Goal: Information Seeking & Learning: Learn about a topic

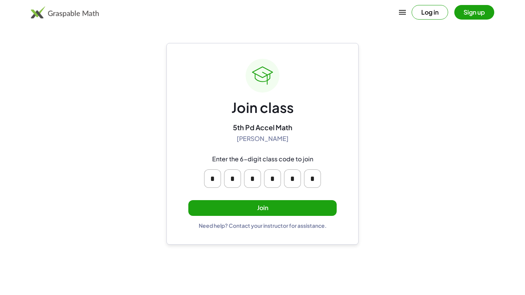
click at [290, 204] on button "Join" at bounding box center [262, 208] width 148 height 16
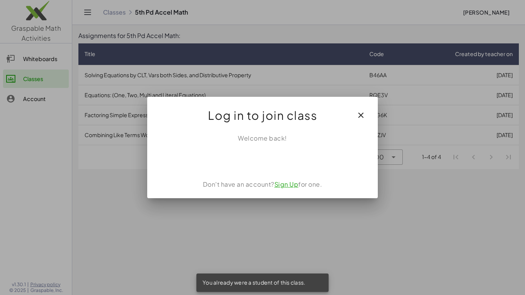
click at [362, 112] on icon "button" at bounding box center [361, 115] width 9 height 9
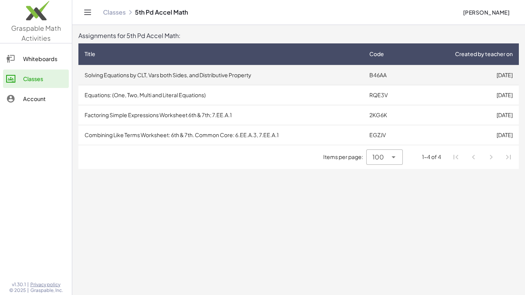
click at [316, 74] on td "Solving Equations by CLT, Vars both Sides, and Distributive Property" at bounding box center [220, 75] width 285 height 20
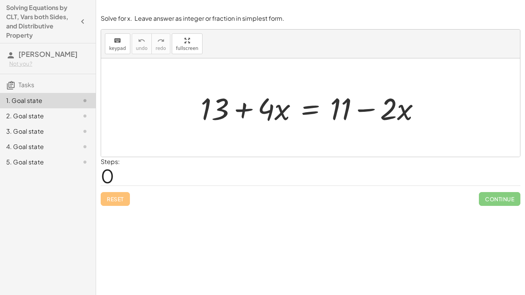
click at [209, 168] on div "Steps: 0" at bounding box center [311, 171] width 420 height 28
click at [108, 178] on span "0" at bounding box center [107, 175] width 13 height 23
drag, startPoint x: 200, startPoint y: 102, endPoint x: 230, endPoint y: 124, distance: 37.7
click at [230, 124] on div at bounding box center [313, 108] width 233 height 40
drag, startPoint x: 210, startPoint y: 108, endPoint x: 214, endPoint y: 112, distance: 5.2
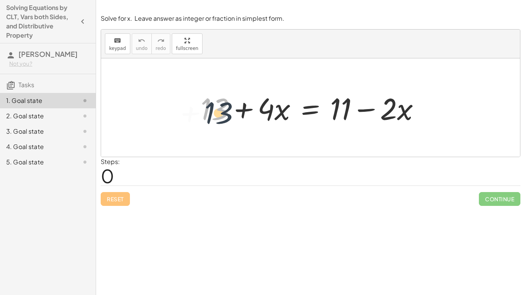
click at [214, 112] on div at bounding box center [313, 108] width 233 height 40
drag, startPoint x: 398, startPoint y: 112, endPoint x: 252, endPoint y: 126, distance: 146.8
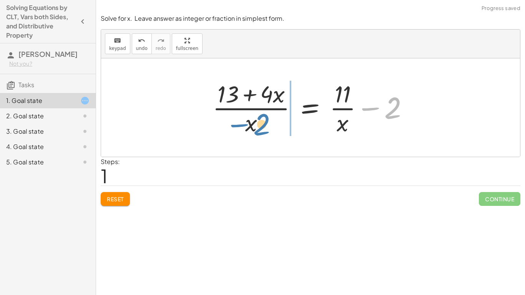
drag, startPoint x: 391, startPoint y: 107, endPoint x: 260, endPoint y: 123, distance: 132.6
click at [260, 123] on div at bounding box center [314, 107] width 210 height 59
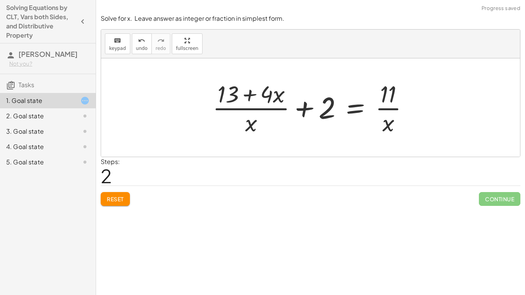
click at [118, 197] on span "Reset" at bounding box center [115, 199] width 17 height 7
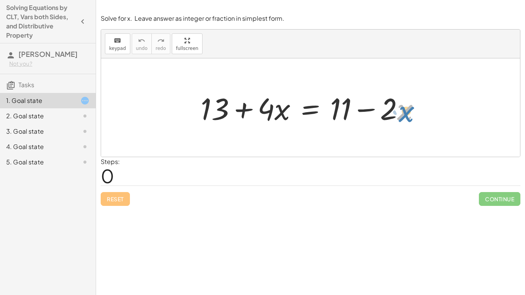
click at [403, 113] on div at bounding box center [313, 108] width 233 height 40
drag, startPoint x: 392, startPoint y: 104, endPoint x: 267, endPoint y: 135, distance: 128.0
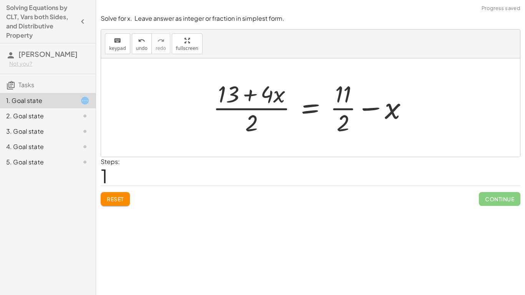
click at [108, 198] on span "Reset" at bounding box center [115, 199] width 17 height 7
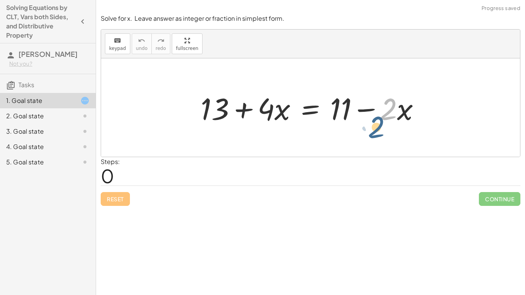
drag, startPoint x: 385, startPoint y: 103, endPoint x: 376, endPoint y: 115, distance: 15.3
click at [376, 115] on div at bounding box center [313, 108] width 233 height 40
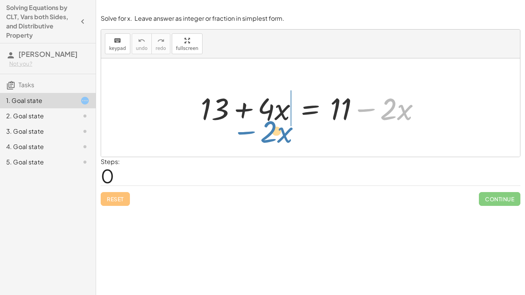
drag, startPoint x: 368, startPoint y: 110, endPoint x: 247, endPoint y: 132, distance: 122.9
click at [247, 132] on div "− · 2 · x + 13 + · 4 · x = + 11 − · 2 · x" at bounding box center [310, 107] width 419 height 98
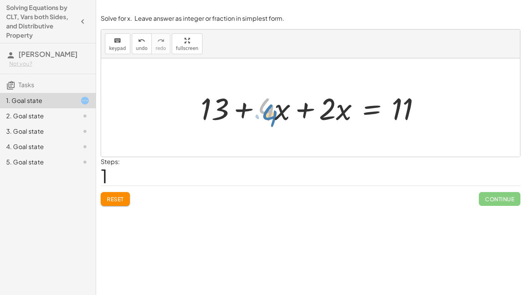
drag, startPoint x: 267, startPoint y: 110, endPoint x: 268, endPoint y: 116, distance: 6.2
click at [268, 116] on div at bounding box center [313, 108] width 233 height 40
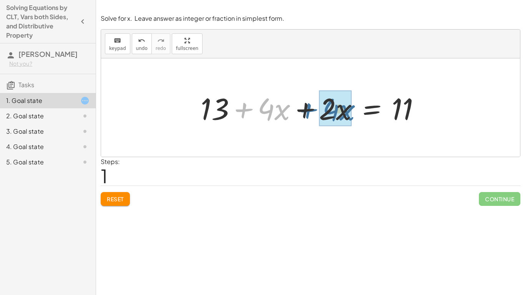
drag, startPoint x: 245, startPoint y: 108, endPoint x: 312, endPoint y: 108, distance: 66.9
click at [312, 108] on div at bounding box center [313, 108] width 233 height 40
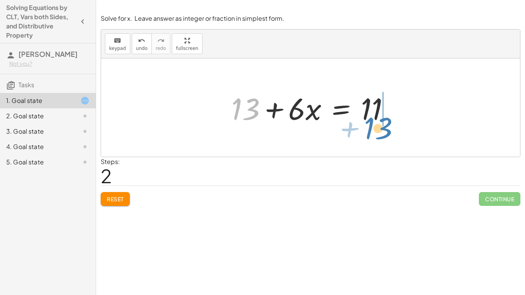
drag, startPoint x: 237, startPoint y: 107, endPoint x: 370, endPoint y: 126, distance: 134.5
click at [370, 126] on div at bounding box center [314, 108] width 172 height 40
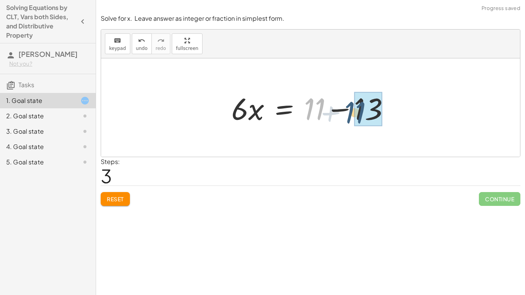
drag, startPoint x: 313, startPoint y: 104, endPoint x: 363, endPoint y: 107, distance: 49.7
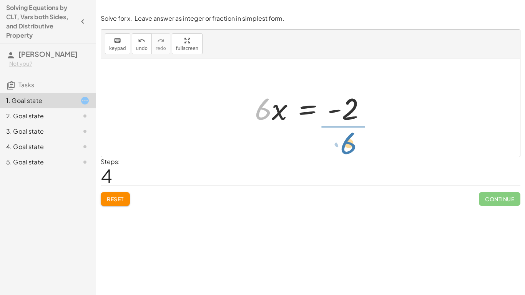
drag, startPoint x: 259, startPoint y: 112, endPoint x: 345, endPoint y: 147, distance: 92.0
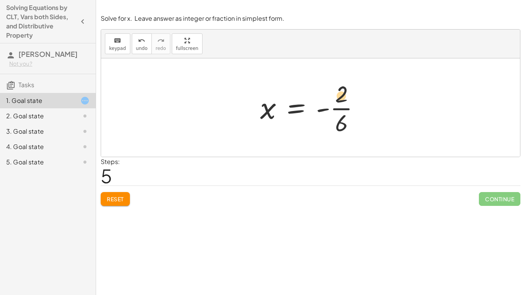
click at [339, 94] on div at bounding box center [314, 107] width 114 height 59
drag, startPoint x: 340, startPoint y: 87, endPoint x: 334, endPoint y: 125, distance: 39.2
click at [334, 125] on div at bounding box center [314, 107] width 114 height 59
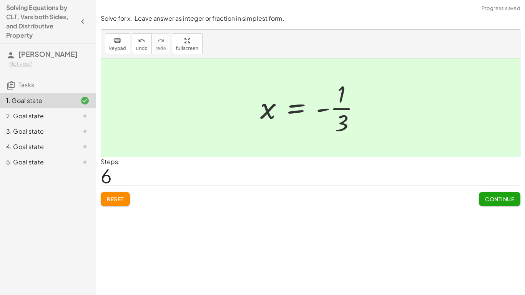
click at [480, 197] on button "Continue" at bounding box center [500, 199] width 42 height 14
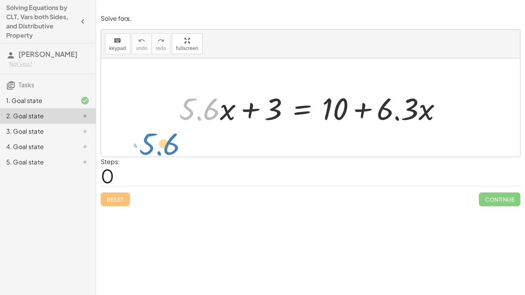
drag, startPoint x: 185, startPoint y: 110, endPoint x: 121, endPoint y: 127, distance: 66.2
click at [121, 127] on div "· 5.6 + · x + · 5.6 · x + 3 = + 10 + · 6.3 · x" at bounding box center [310, 107] width 419 height 98
drag, startPoint x: 197, startPoint y: 109, endPoint x: 224, endPoint y: 117, distance: 27.6
click at [224, 117] on div at bounding box center [313, 108] width 277 height 40
drag, startPoint x: 218, startPoint y: 109, endPoint x: 237, endPoint y: 119, distance: 21.9
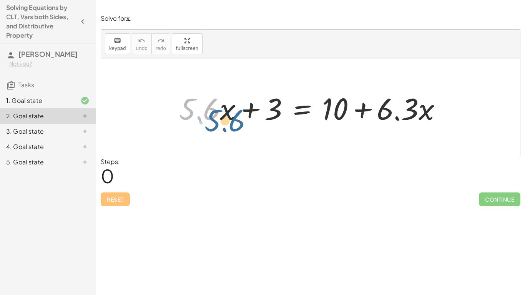
click at [237, 119] on div at bounding box center [313, 108] width 277 height 40
click at [223, 110] on div at bounding box center [313, 108] width 277 height 40
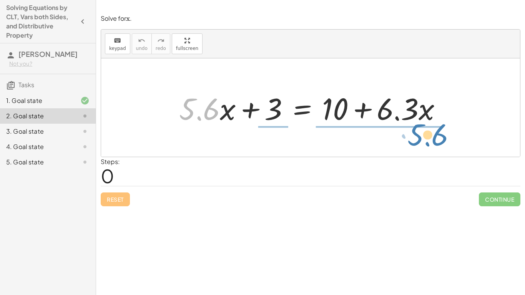
drag, startPoint x: 188, startPoint y: 103, endPoint x: 417, endPoint y: 129, distance: 230.3
click at [417, 129] on div "· 5.6 + · x + · 5.6 · x + 3 = + 10 + · 6.3 · x" at bounding box center [311, 107] width 286 height 43
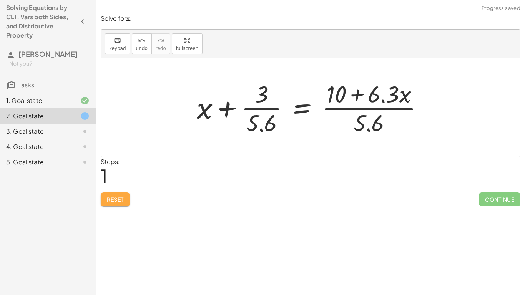
click at [118, 198] on span "Reset" at bounding box center [115, 199] width 17 height 7
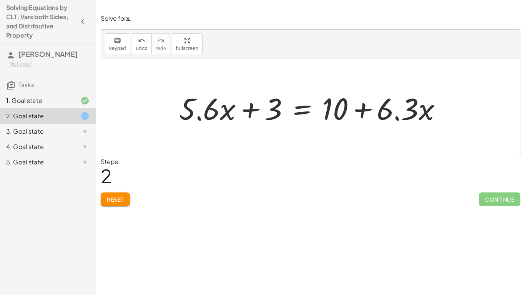
click at [120, 204] on button "Reset" at bounding box center [115, 200] width 29 height 14
click at [117, 203] on button "Reset" at bounding box center [115, 200] width 29 height 14
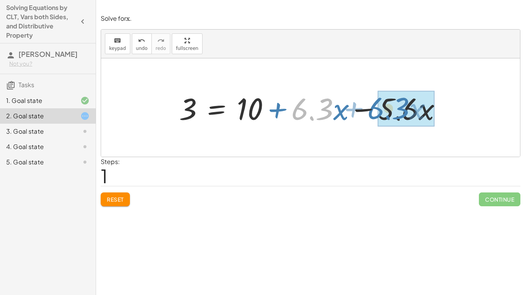
drag, startPoint x: 300, startPoint y: 106, endPoint x: 388, endPoint y: 103, distance: 87.7
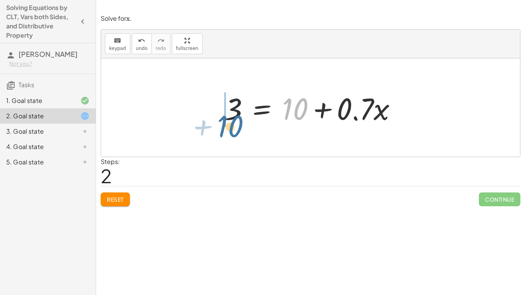
drag, startPoint x: 303, startPoint y: 102, endPoint x: 238, endPoint y: 117, distance: 66.9
click at [238, 117] on div at bounding box center [314, 108] width 186 height 40
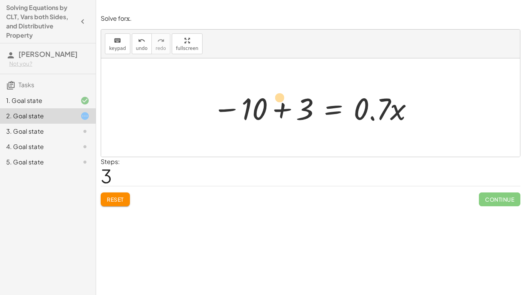
drag, startPoint x: 238, startPoint y: 106, endPoint x: 255, endPoint y: 97, distance: 19.4
click at [255, 97] on div at bounding box center [314, 108] width 210 height 40
drag, startPoint x: 254, startPoint y: 106, endPoint x: 303, endPoint y: 106, distance: 49.2
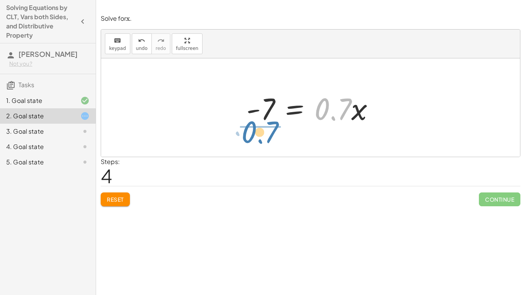
drag, startPoint x: 345, startPoint y: 106, endPoint x: 270, endPoint y: 131, distance: 79.4
click at [270, 131] on div "+ · 5.6 · x + 3 = + 10 + · 6.3 · x 3 = + 10 + · 6.3 · x − · 5.6 · x 3 = + 10 + …" at bounding box center [310, 107] width 419 height 98
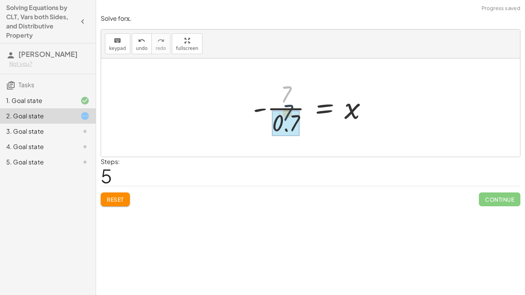
drag, startPoint x: 282, startPoint y: 91, endPoint x: 283, endPoint y: 117, distance: 26.2
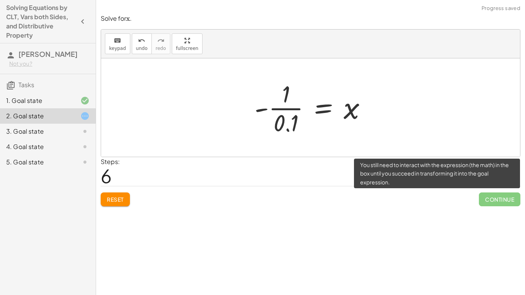
click at [487, 196] on span "Continue" at bounding box center [500, 200] width 42 height 14
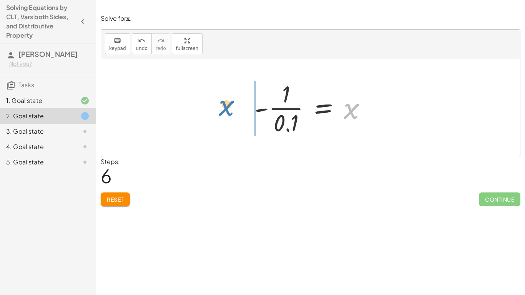
drag, startPoint x: 348, startPoint y: 115, endPoint x: 221, endPoint y: 111, distance: 127.4
click at [221, 111] on div "+ · 5.6 · x + 3 = + 10 + · 6.3 · x 3 = + 10 + · 6.3 · x − · 5.6 · x 3 = + 10 + …" at bounding box center [310, 107] width 419 height 98
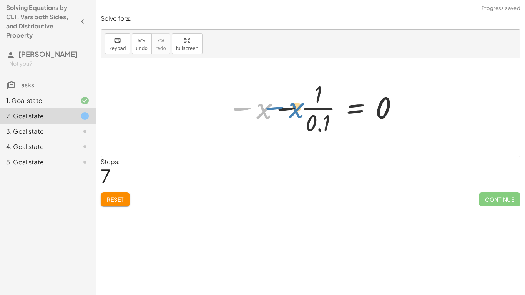
drag, startPoint x: 261, startPoint y: 111, endPoint x: 294, endPoint y: 111, distance: 32.7
click at [294, 111] on div at bounding box center [314, 107] width 180 height 59
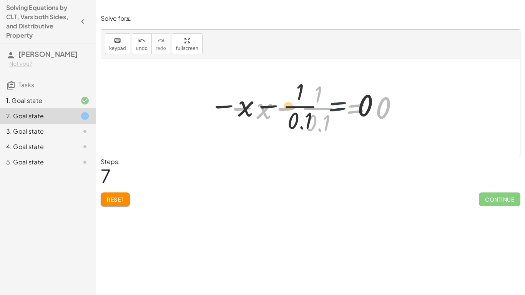
drag, startPoint x: 358, startPoint y: 105, endPoint x: 307, endPoint y: 98, distance: 51.7
click at [307, 98] on div at bounding box center [314, 107] width 180 height 59
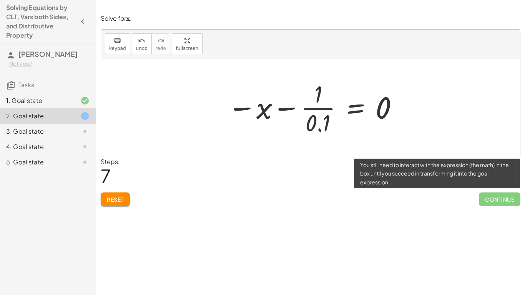
click at [507, 197] on span "Continue" at bounding box center [500, 200] width 42 height 14
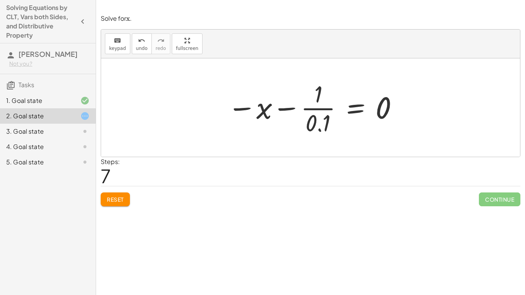
click at [118, 199] on span "Reset" at bounding box center [115, 199] width 17 height 7
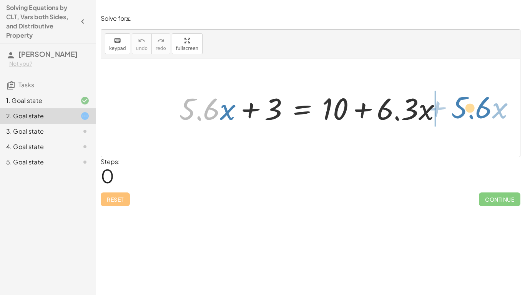
drag, startPoint x: 186, startPoint y: 115, endPoint x: 459, endPoint y: 114, distance: 272.7
click at [459, 114] on div "· 5.6 + · x + · 5.6 · x + 3 = + 10 + · 6.3 · x" at bounding box center [310, 107] width 419 height 98
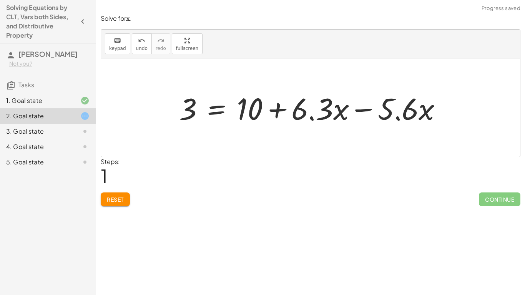
click at [412, 112] on div at bounding box center [313, 108] width 277 height 40
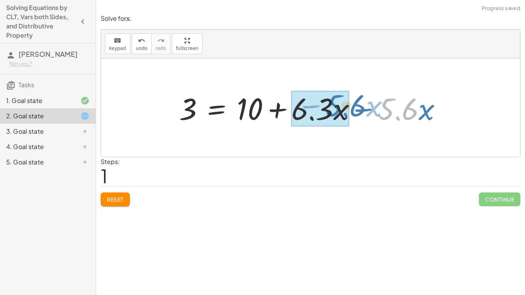
drag, startPoint x: 412, startPoint y: 112, endPoint x: 349, endPoint y: 110, distance: 62.7
click at [349, 110] on div at bounding box center [313, 108] width 277 height 40
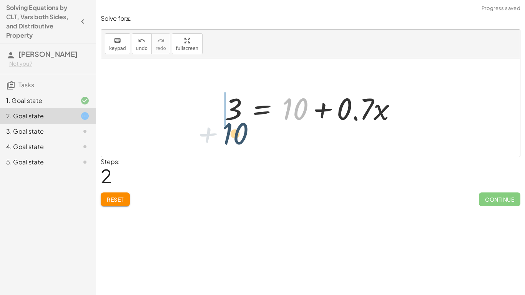
drag, startPoint x: 291, startPoint y: 111, endPoint x: 228, endPoint y: 135, distance: 67.8
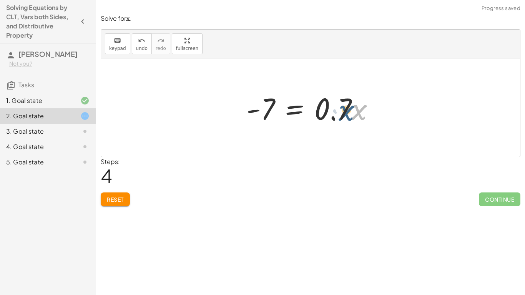
drag, startPoint x: 352, startPoint y: 115, endPoint x: 345, endPoint y: 116, distance: 6.6
click at [345, 116] on div at bounding box center [314, 108] width 142 height 40
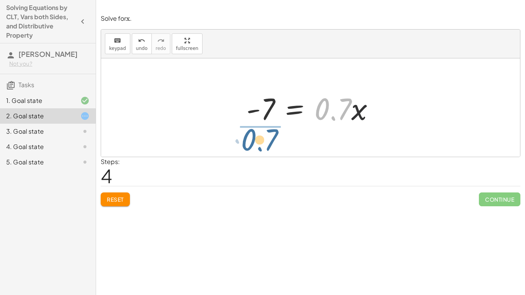
drag, startPoint x: 337, startPoint y: 110, endPoint x: 262, endPoint y: 139, distance: 80.6
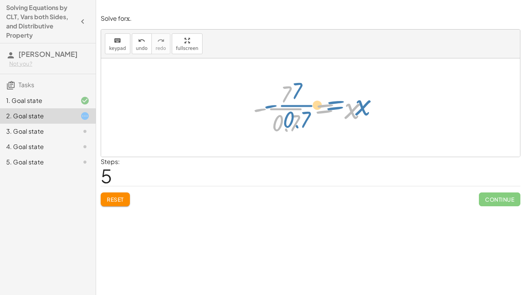
drag, startPoint x: 323, startPoint y: 107, endPoint x: 334, endPoint y: 103, distance: 11.6
click at [334, 103] on div at bounding box center [313, 107] width 129 height 59
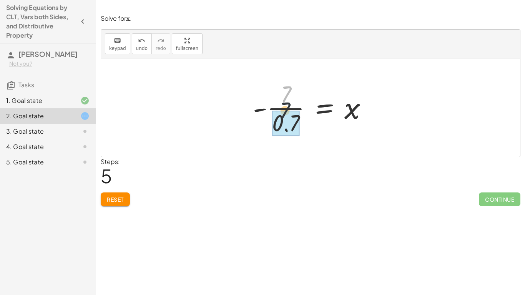
drag, startPoint x: 285, startPoint y: 93, endPoint x: 283, endPoint y: 116, distance: 22.7
click at [346, 114] on div at bounding box center [314, 107] width 126 height 59
drag, startPoint x: 352, startPoint y: 113, endPoint x: 170, endPoint y: 124, distance: 181.5
drag, startPoint x: 352, startPoint y: 113, endPoint x: 355, endPoint y: 114, distance: 4.0
click at [355, 114] on div at bounding box center [314, 107] width 126 height 59
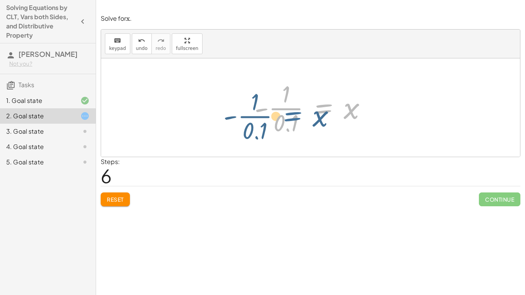
drag, startPoint x: 325, startPoint y: 109, endPoint x: 292, endPoint y: 116, distance: 33.4
click at [292, 116] on div at bounding box center [314, 107] width 126 height 59
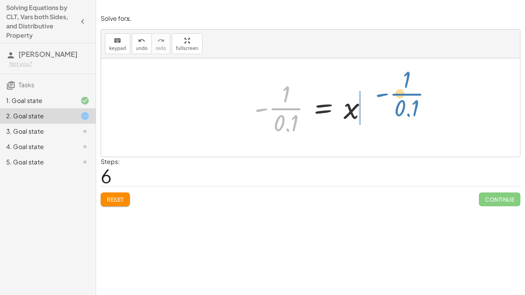
drag, startPoint x: 278, startPoint y: 105, endPoint x: 398, endPoint y: 90, distance: 120.3
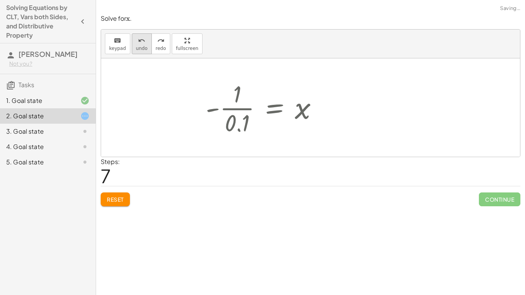
click at [140, 46] on span "undo" at bounding box center [142, 48] width 12 height 5
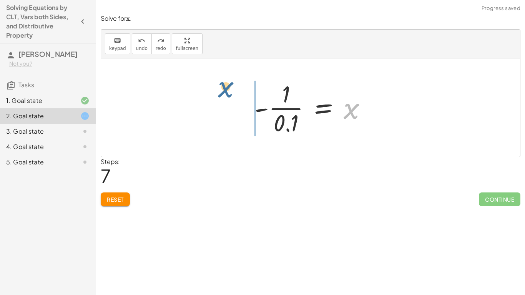
drag, startPoint x: 355, startPoint y: 110, endPoint x: 211, endPoint y: 88, distance: 146.0
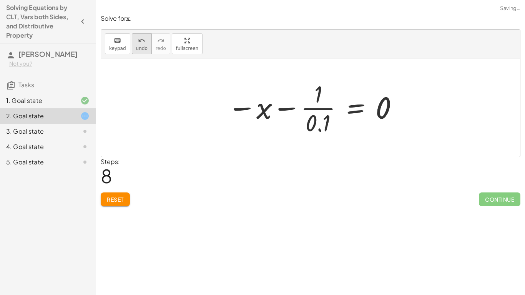
click at [136, 46] on span "undo" at bounding box center [142, 48] width 12 height 5
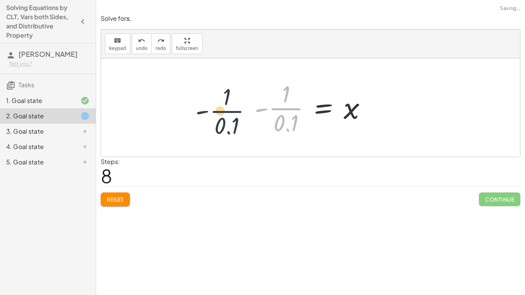
drag, startPoint x: 291, startPoint y: 115, endPoint x: 225, endPoint y: 115, distance: 65.4
click at [225, 115] on div "+ · 5.6 · x + 3 = + 10 + · 6.3 · x 3 = + 10 + · 6.3 · x − · 5.6 · x 3 = + 10 + …" at bounding box center [310, 107] width 419 height 98
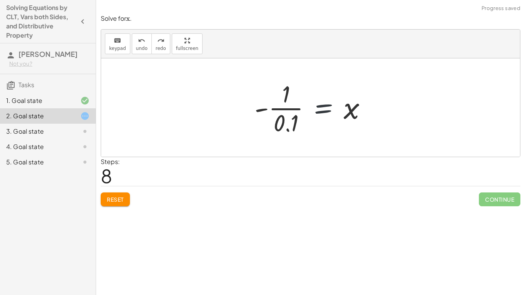
click at [341, 115] on div at bounding box center [314, 107] width 126 height 59
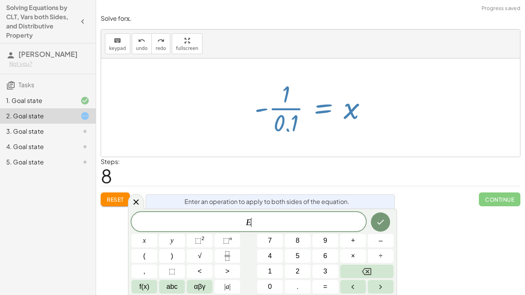
scroll to position [0, 0]
drag, startPoint x: 345, startPoint y: 115, endPoint x: 238, endPoint y: 144, distance: 110.8
click at [238, 144] on div "+ · 5.6 · x + 3 = + 10 + · 6.3 · x 3 = + 10 + · 6.3 · x − · 5.6 · x 3 = + 10 + …" at bounding box center [310, 107] width 419 height 98
click at [293, 166] on div "Steps: 8" at bounding box center [311, 171] width 420 height 28
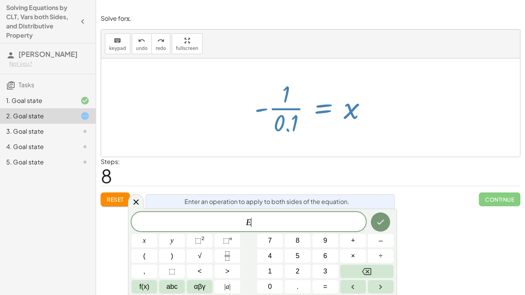
click at [277, 218] on span "E ​" at bounding box center [249, 222] width 235 height 11
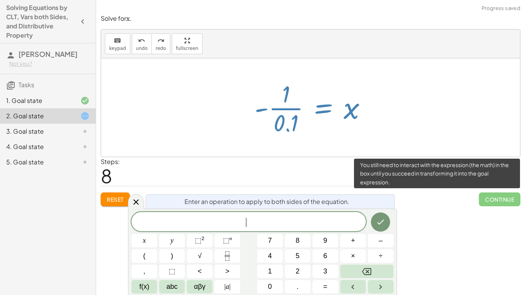
click at [492, 198] on span "Continue" at bounding box center [500, 200] width 42 height 14
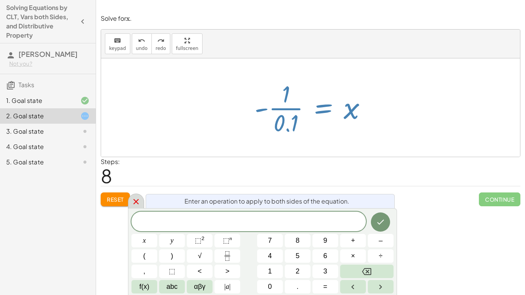
click at [139, 206] on icon at bounding box center [136, 201] width 9 height 9
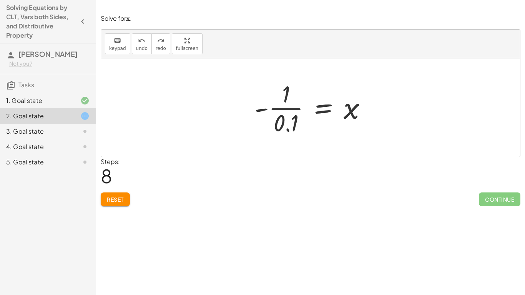
click at [83, 117] on icon at bounding box center [84, 116] width 9 height 9
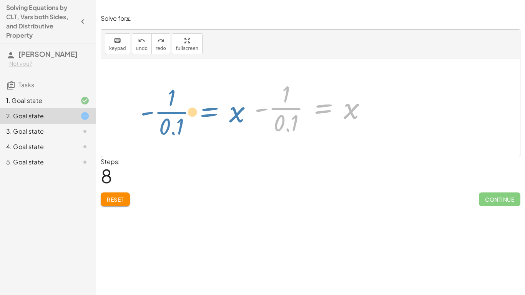
drag, startPoint x: 322, startPoint y: 112, endPoint x: 183, endPoint y: 123, distance: 139.3
click at [183, 123] on div "+ · 5.6 · x + 3 = + 10 + · 6.3 · x 3 = + 10 + · 6.3 · x − · 5.6 · x 3 = + 10 + …" at bounding box center [310, 107] width 419 height 98
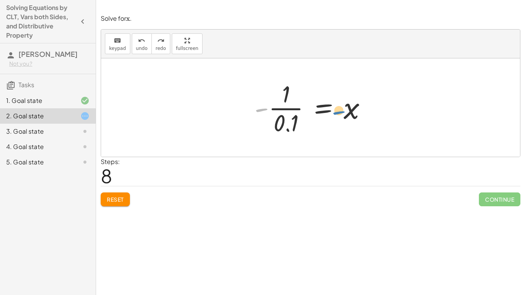
drag, startPoint x: 264, startPoint y: 109, endPoint x: 345, endPoint y: 103, distance: 81.4
click at [345, 103] on div at bounding box center [314, 107] width 126 height 59
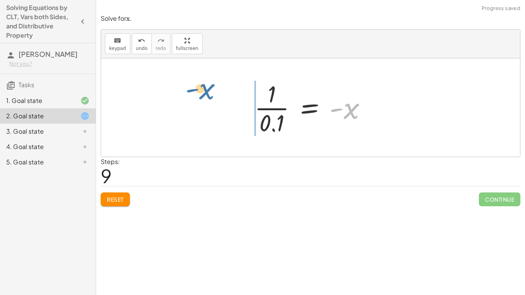
drag, startPoint x: 354, startPoint y: 111, endPoint x: 208, endPoint y: 92, distance: 147.0
click at [208, 92] on div "+ · 5.6 · x + 3 = + 10 + · 6.3 · x 3 = + 10 + · 6.3 · x − · 5.6 · x 3 = + 10 + …" at bounding box center [310, 107] width 419 height 98
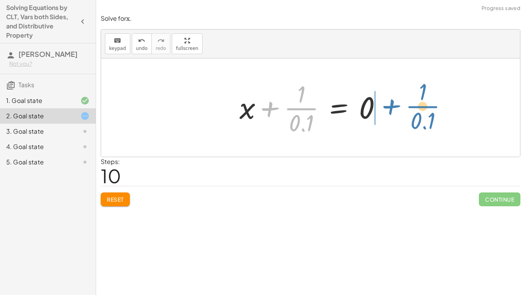
drag, startPoint x: 306, startPoint y: 112, endPoint x: 428, endPoint y: 109, distance: 122.0
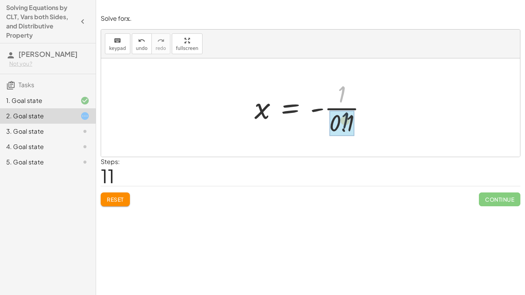
drag, startPoint x: 342, startPoint y: 88, endPoint x: 345, endPoint y: 118, distance: 29.4
drag, startPoint x: 346, startPoint y: 121, endPoint x: 342, endPoint y: 97, distance: 24.3
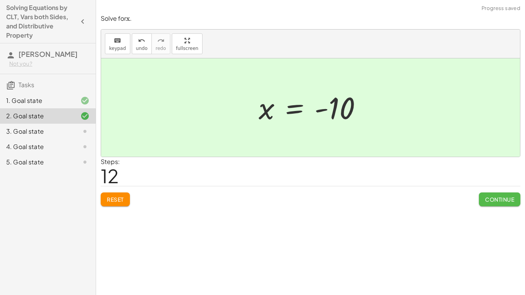
click at [504, 198] on span "Continue" at bounding box center [499, 199] width 29 height 7
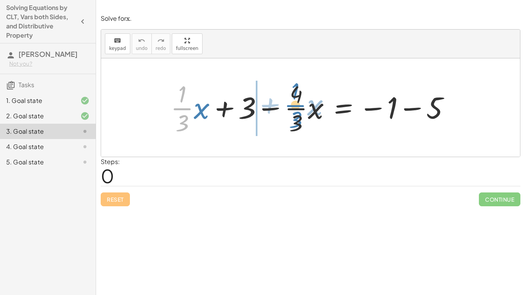
drag, startPoint x: 178, startPoint y: 113, endPoint x: 291, endPoint y: 112, distance: 112.7
click at [291, 112] on div at bounding box center [313, 107] width 293 height 59
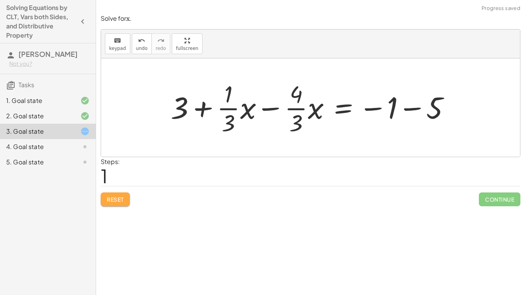
click at [122, 200] on span "Reset" at bounding box center [115, 199] width 17 height 7
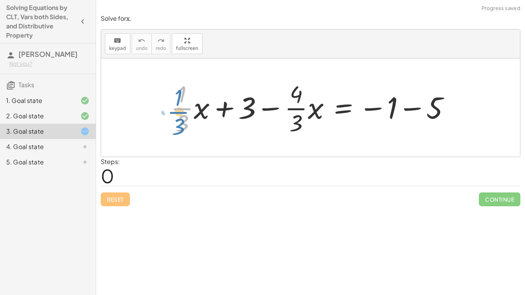
drag, startPoint x: 190, startPoint y: 108, endPoint x: 170, endPoint y: 107, distance: 19.6
click at [170, 107] on div at bounding box center [313, 107] width 293 height 59
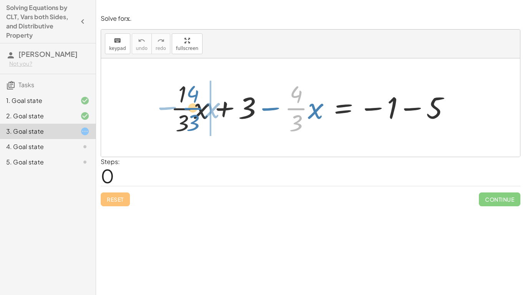
drag, startPoint x: 300, startPoint y: 104, endPoint x: 196, endPoint y: 103, distance: 104.2
click at [196, 103] on div at bounding box center [313, 107] width 293 height 59
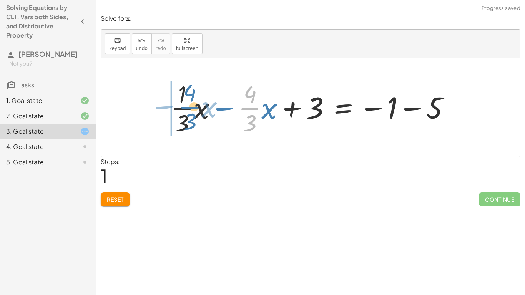
drag, startPoint x: 247, startPoint y: 110, endPoint x: 183, endPoint y: 109, distance: 64.6
click at [183, 109] on div at bounding box center [313, 107] width 293 height 59
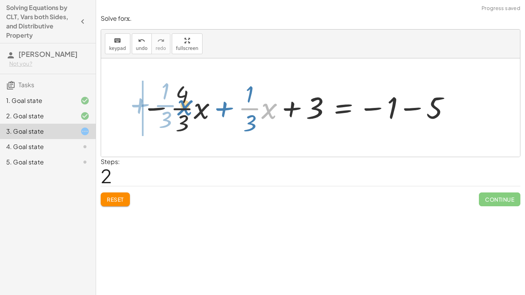
drag, startPoint x: 263, startPoint y: 107, endPoint x: 180, endPoint y: 103, distance: 83.5
click at [180, 103] on div at bounding box center [296, 107] width 317 height 59
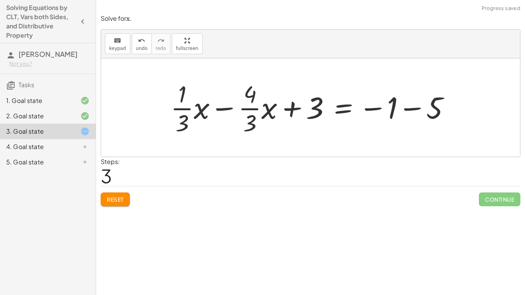
click at [125, 198] on button "Reset" at bounding box center [115, 200] width 29 height 14
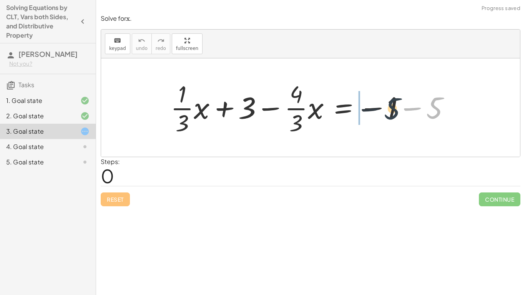
drag, startPoint x: 444, startPoint y: 103, endPoint x: 396, endPoint y: 103, distance: 48.1
click at [396, 103] on div at bounding box center [313, 107] width 293 height 59
drag, startPoint x: 435, startPoint y: 108, endPoint x: 393, endPoint y: 107, distance: 42.0
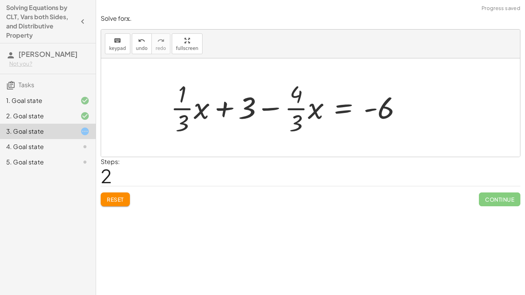
click at [116, 197] on span "Reset" at bounding box center [115, 199] width 17 height 7
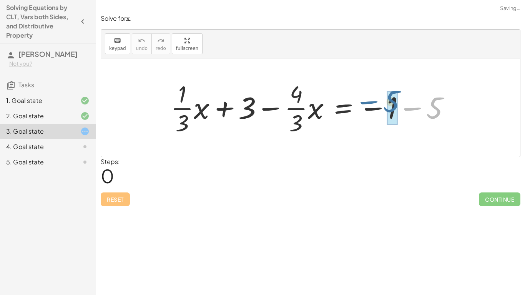
drag, startPoint x: 433, startPoint y: 111, endPoint x: 390, endPoint y: 105, distance: 44.2
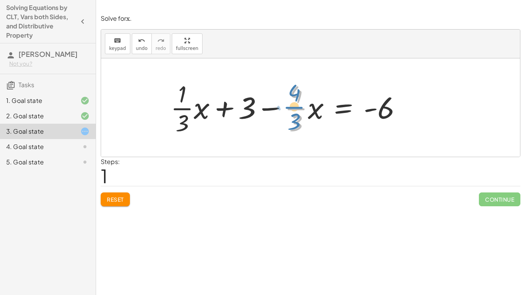
drag, startPoint x: 302, startPoint y: 108, endPoint x: 298, endPoint y: 107, distance: 4.5
click at [298, 107] on div at bounding box center [289, 107] width 245 height 59
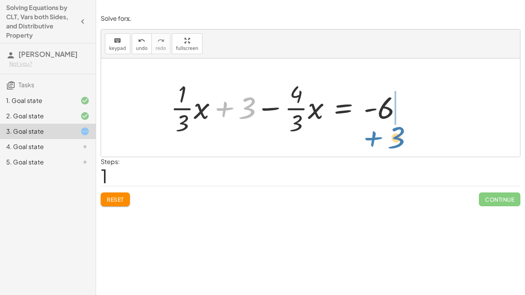
drag, startPoint x: 247, startPoint y: 107, endPoint x: 395, endPoint y: 137, distance: 151.5
click at [395, 137] on div at bounding box center [289, 107] width 245 height 59
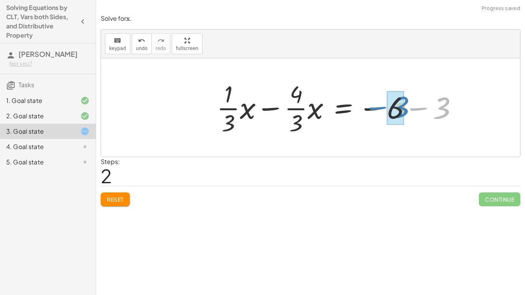
drag, startPoint x: 439, startPoint y: 108, endPoint x: 394, endPoint y: 107, distance: 45.0
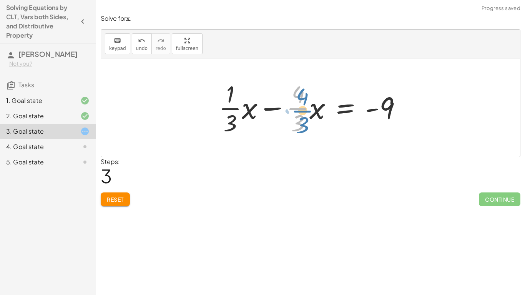
drag, startPoint x: 297, startPoint y: 110, endPoint x: 303, endPoint y: 111, distance: 6.3
click at [303, 111] on div at bounding box center [313, 107] width 197 height 59
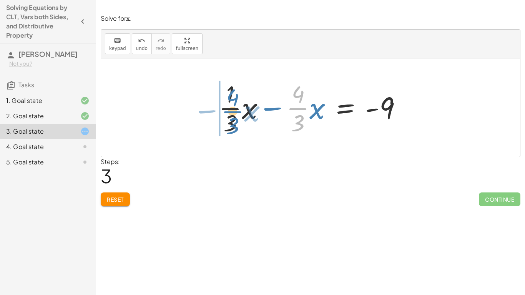
drag, startPoint x: 299, startPoint y: 107, endPoint x: 233, endPoint y: 110, distance: 66.2
click at [233, 110] on div at bounding box center [313, 107] width 197 height 59
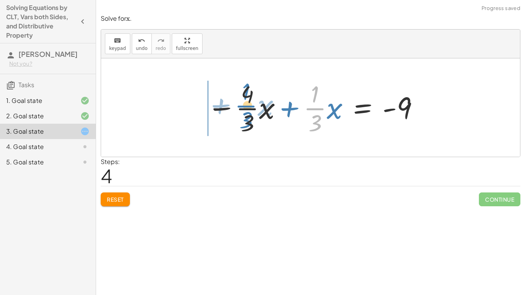
drag, startPoint x: 306, startPoint y: 115, endPoint x: 233, endPoint y: 112, distance: 73.5
click at [233, 112] on div at bounding box center [313, 107] width 220 height 59
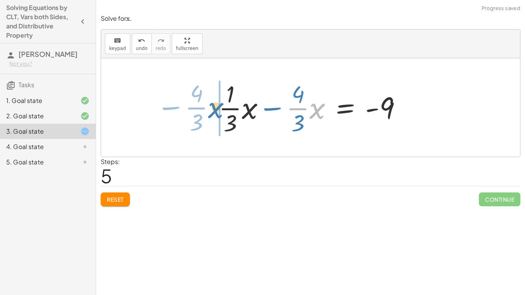
drag, startPoint x: 320, startPoint y: 110, endPoint x: 223, endPoint y: 111, distance: 96.9
click at [223, 111] on div at bounding box center [313, 107] width 197 height 59
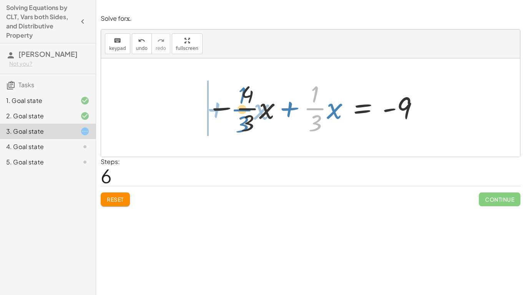
drag, startPoint x: 320, startPoint y: 111, endPoint x: 247, endPoint y: 112, distance: 73.1
click at [247, 112] on div at bounding box center [313, 107] width 220 height 59
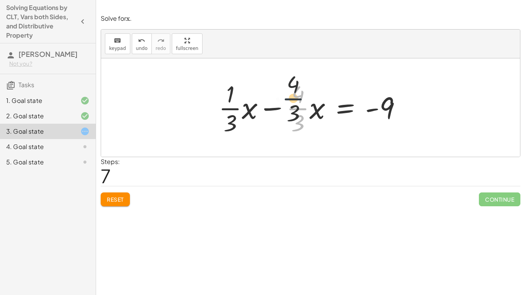
drag, startPoint x: 299, startPoint y: 114, endPoint x: 294, endPoint y: 103, distance: 11.5
click at [294, 103] on div at bounding box center [313, 107] width 197 height 59
drag, startPoint x: 297, startPoint y: 93, endPoint x: 298, endPoint y: 123, distance: 30.0
click at [298, 123] on div at bounding box center [313, 107] width 197 height 59
drag, startPoint x: 298, startPoint y: 123, endPoint x: 298, endPoint y: 95, distance: 28.1
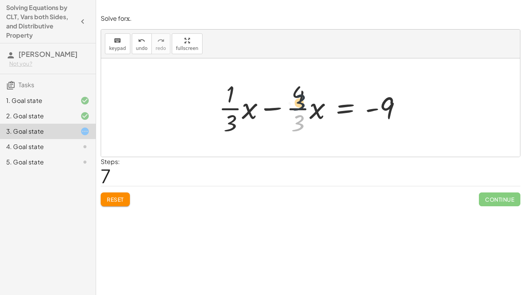
click at [298, 95] on div at bounding box center [313, 107] width 197 height 59
drag, startPoint x: 302, startPoint y: 120, endPoint x: 299, endPoint y: 86, distance: 34.7
click at [299, 86] on div at bounding box center [313, 107] width 197 height 59
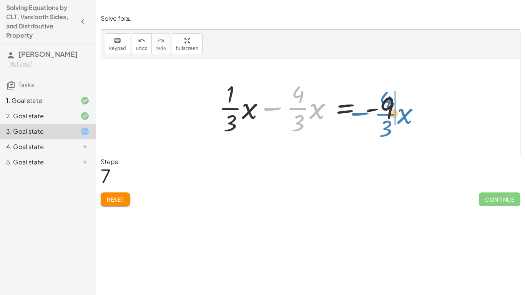
drag, startPoint x: 272, startPoint y: 105, endPoint x: 359, endPoint y: 112, distance: 87.2
click at [359, 112] on div at bounding box center [313, 107] width 197 height 59
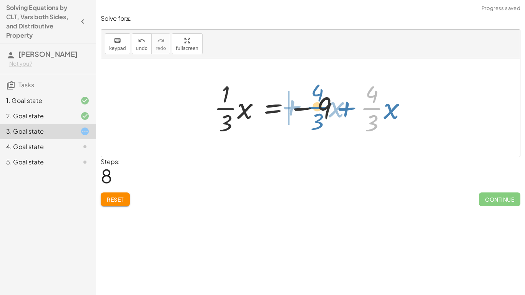
drag, startPoint x: 382, startPoint y: 106, endPoint x: 326, endPoint y: 104, distance: 55.4
click at [326, 104] on div at bounding box center [313, 107] width 207 height 59
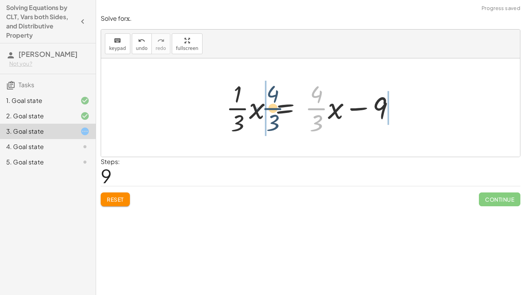
drag, startPoint x: 312, startPoint y: 107, endPoint x: 266, endPoint y: 106, distance: 46.2
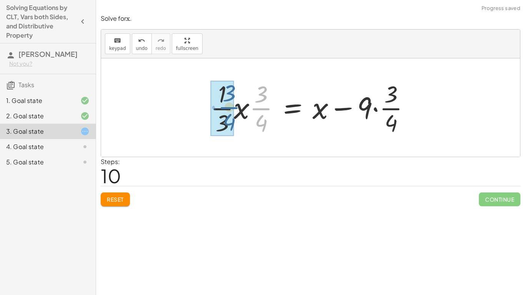
drag, startPoint x: 257, startPoint y: 108, endPoint x: 222, endPoint y: 107, distance: 34.6
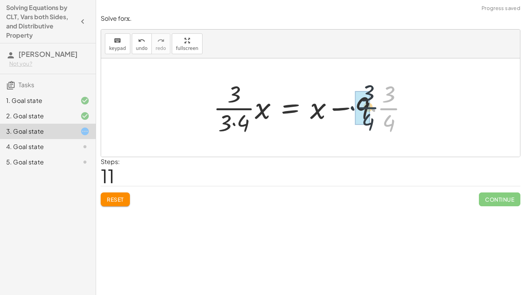
drag, startPoint x: 393, startPoint y: 105, endPoint x: 370, endPoint y: 103, distance: 23.1
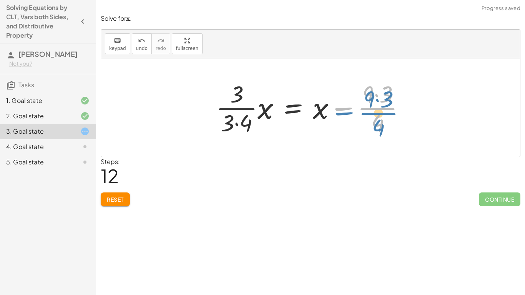
drag, startPoint x: 371, startPoint y: 107, endPoint x: 378, endPoint y: 112, distance: 8.7
click at [378, 112] on div at bounding box center [313, 107] width 203 height 59
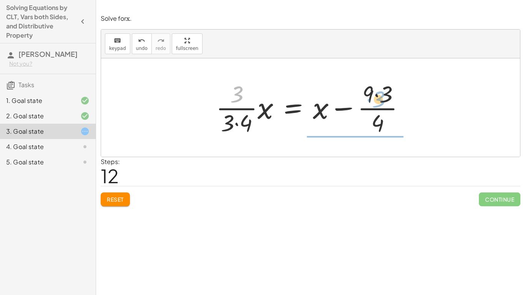
drag, startPoint x: 242, startPoint y: 93, endPoint x: 385, endPoint y: 98, distance: 142.8
click at [385, 98] on div at bounding box center [313, 107] width 203 height 59
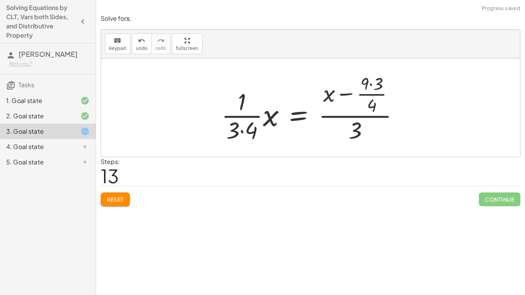
click at [83, 144] on icon at bounding box center [84, 146] width 9 height 9
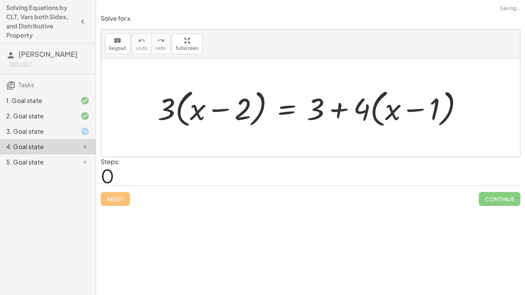
click at [80, 132] on icon at bounding box center [84, 131] width 9 height 9
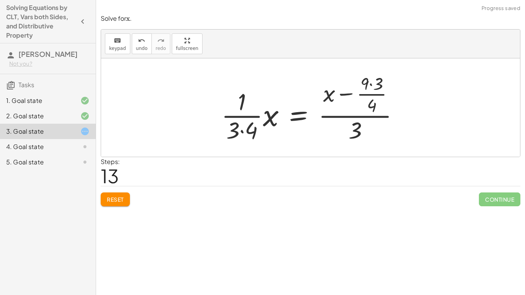
click at [122, 198] on span "Reset" at bounding box center [115, 199] width 17 height 7
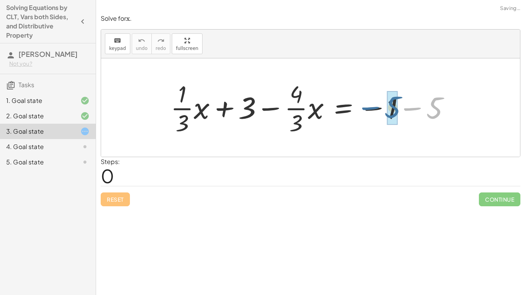
drag, startPoint x: 440, startPoint y: 104, endPoint x: 396, endPoint y: 104, distance: 44.2
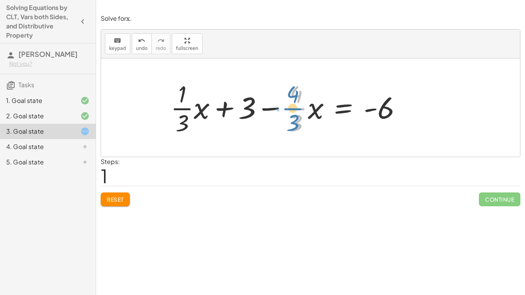
click at [293, 113] on div at bounding box center [289, 107] width 245 height 59
click at [178, 95] on div at bounding box center [289, 107] width 245 height 59
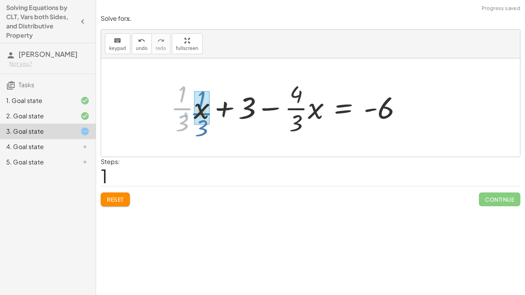
drag, startPoint x: 181, startPoint y: 109, endPoint x: 201, endPoint y: 114, distance: 20.2
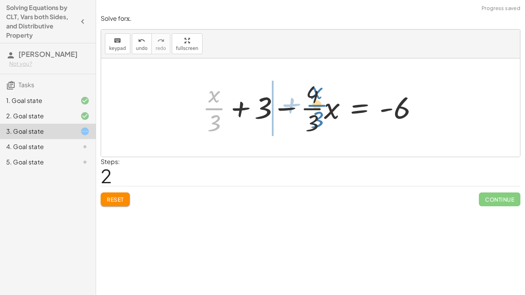
drag, startPoint x: 209, startPoint y: 109, endPoint x: 310, endPoint y: 105, distance: 101.6
click at [310, 105] on div at bounding box center [314, 107] width 230 height 59
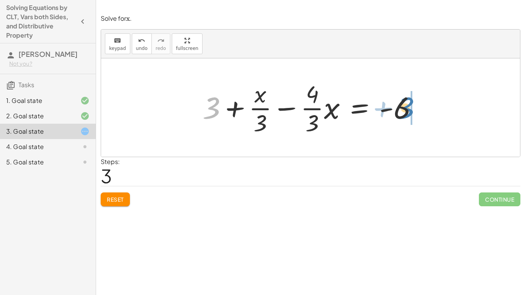
drag, startPoint x: 211, startPoint y: 106, endPoint x: 405, endPoint y: 106, distance: 194.2
click at [405, 106] on div at bounding box center [314, 107] width 230 height 59
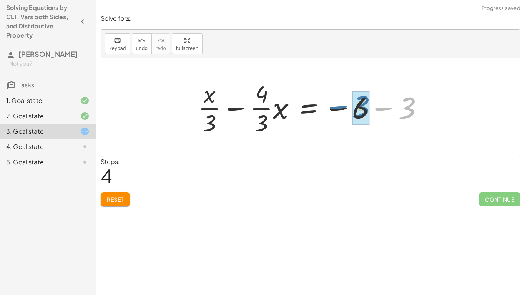
drag, startPoint x: 405, startPoint y: 105, endPoint x: 357, endPoint y: 104, distance: 47.3
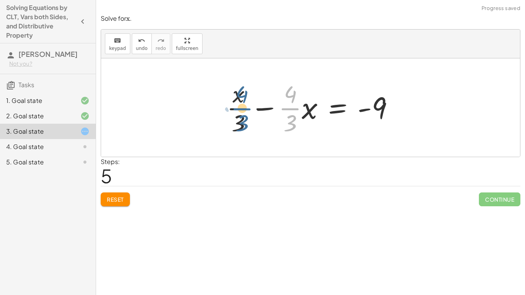
drag, startPoint x: 295, startPoint y: 110, endPoint x: 245, endPoint y: 110, distance: 50.4
click at [245, 110] on div at bounding box center [313, 107] width 181 height 59
click at [295, 108] on div at bounding box center [313, 107] width 181 height 59
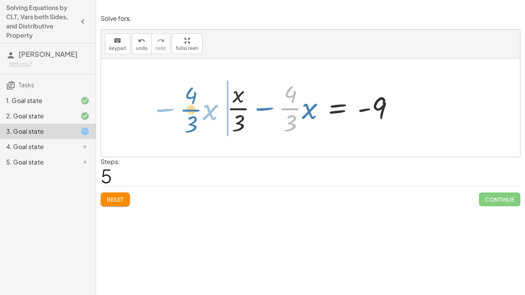
drag, startPoint x: 295, startPoint y: 108, endPoint x: 195, endPoint y: 110, distance: 100.0
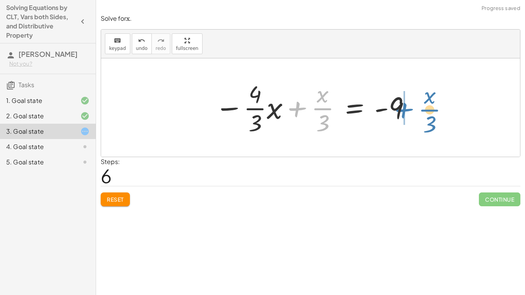
drag, startPoint x: 323, startPoint y: 112, endPoint x: 433, endPoint y: 112, distance: 110.4
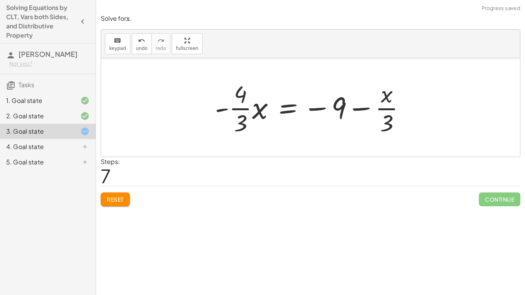
drag, startPoint x: 447, startPoint y: 110, endPoint x: 426, endPoint y: 108, distance: 21.6
click at [426, 108] on div at bounding box center [310, 107] width 419 height 98
drag, startPoint x: 390, startPoint y: 109, endPoint x: 347, endPoint y: 106, distance: 44.0
click at [347, 106] on div at bounding box center [313, 107] width 205 height 59
click at [123, 200] on span "Reset" at bounding box center [115, 199] width 17 height 7
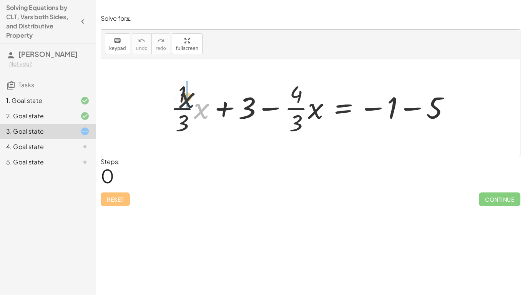
drag, startPoint x: 202, startPoint y: 109, endPoint x: 179, endPoint y: 95, distance: 27.1
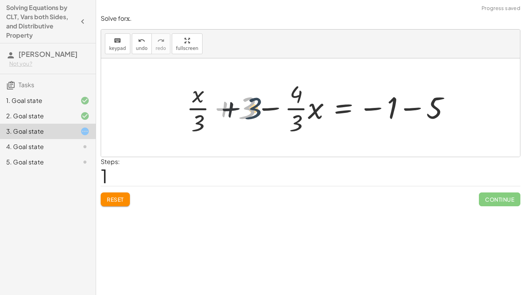
drag, startPoint x: 248, startPoint y: 109, endPoint x: 253, endPoint y: 110, distance: 4.7
click at [253, 110] on div at bounding box center [322, 107] width 278 height 59
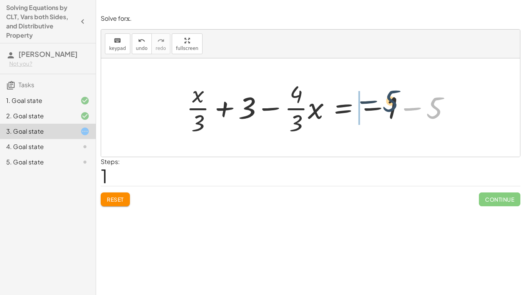
drag, startPoint x: 432, startPoint y: 112, endPoint x: 386, endPoint y: 105, distance: 46.3
click at [386, 105] on div at bounding box center [322, 107] width 278 height 59
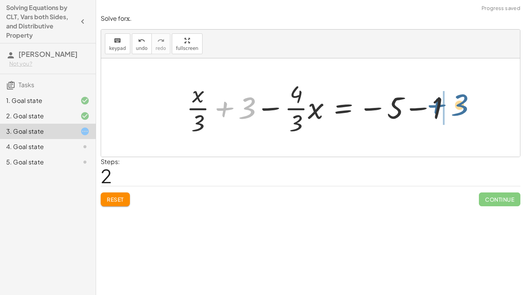
drag, startPoint x: 244, startPoint y: 113, endPoint x: 462, endPoint y: 113, distance: 218.1
click at [462, 113] on div "+ · · 1 · 3 · x + 3 − · · 4 · 3 · x = − 1 − 5 + · x · 1 · 3 + 3 − · · 4 · 3 · x…" at bounding box center [310, 107] width 419 height 98
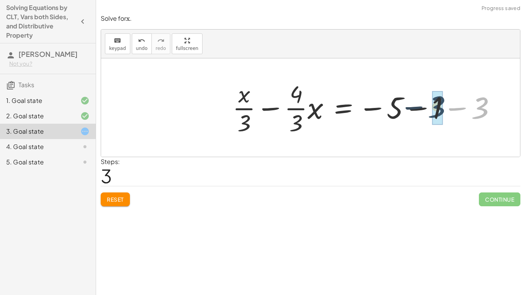
drag, startPoint x: 476, startPoint y: 115, endPoint x: 431, endPoint y: 113, distance: 45.0
click at [431, 113] on div at bounding box center [368, 107] width 278 height 59
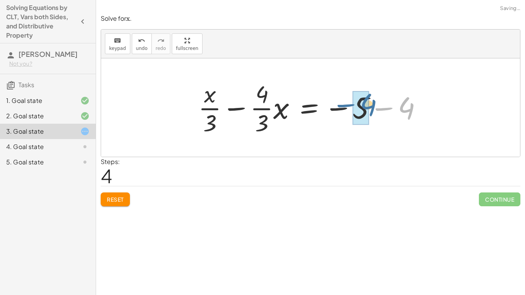
drag, startPoint x: 438, startPoint y: 114, endPoint x: 398, endPoint y: 110, distance: 40.6
click at [398, 110] on div at bounding box center [314, 107] width 238 height 59
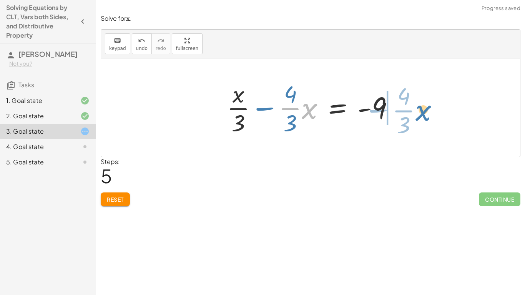
drag, startPoint x: 306, startPoint y: 107, endPoint x: 418, endPoint y: 109, distance: 112.3
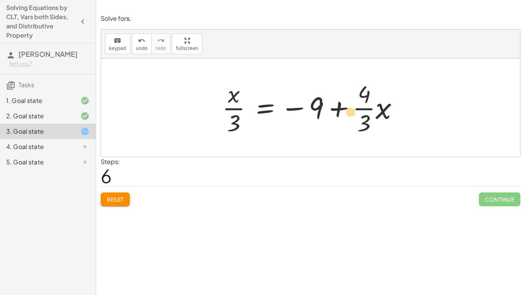
drag, startPoint x: 367, startPoint y: 110, endPoint x: 363, endPoint y: 112, distance: 4.1
click at [363, 112] on div at bounding box center [313, 107] width 191 height 59
drag, startPoint x: 368, startPoint y: 113, endPoint x: 236, endPoint y: 146, distance: 136.1
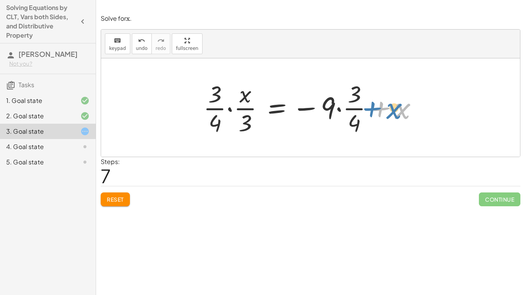
drag, startPoint x: 397, startPoint y: 108, endPoint x: 393, endPoint y: 108, distance: 4.6
click at [393, 108] on div at bounding box center [314, 107] width 228 height 59
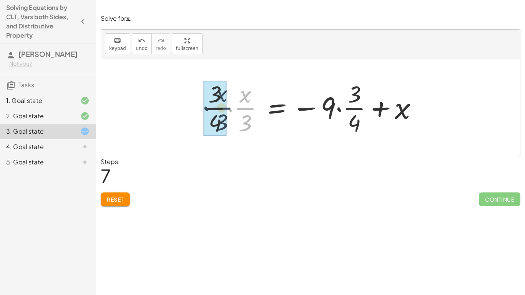
drag, startPoint x: 249, startPoint y: 103, endPoint x: 224, endPoint y: 102, distance: 25.4
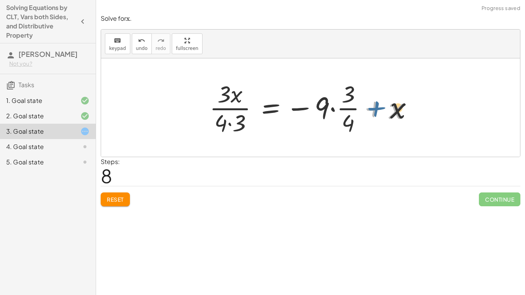
drag, startPoint x: 384, startPoint y: 112, endPoint x: 390, endPoint y: 111, distance: 6.2
click at [390, 111] on div at bounding box center [314, 107] width 216 height 59
drag, startPoint x: 394, startPoint y: 111, endPoint x: 397, endPoint y: 103, distance: 8.3
click at [397, 103] on div at bounding box center [314, 107] width 216 height 59
drag, startPoint x: 350, startPoint y: 117, endPoint x: 324, endPoint y: 116, distance: 26.2
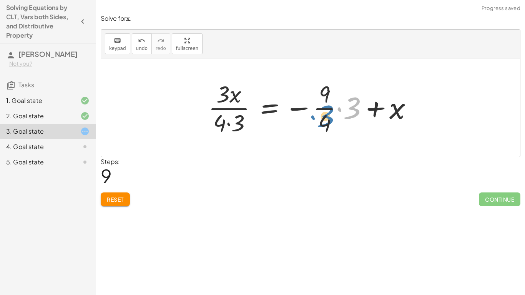
drag, startPoint x: 352, startPoint y: 114, endPoint x: 320, endPoint y: 128, distance: 34.6
click at [320, 128] on div at bounding box center [314, 107] width 218 height 59
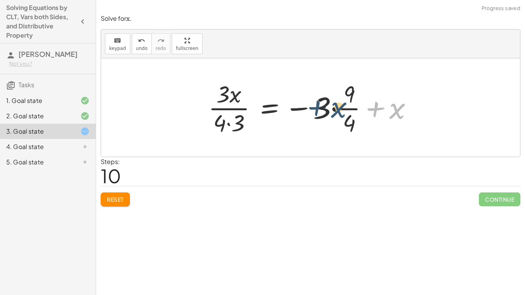
drag, startPoint x: 399, startPoint y: 115, endPoint x: 339, endPoint y: 114, distance: 60.0
click at [339, 114] on div at bounding box center [314, 107] width 218 height 59
drag, startPoint x: 395, startPoint y: 107, endPoint x: 231, endPoint y: 146, distance: 168.8
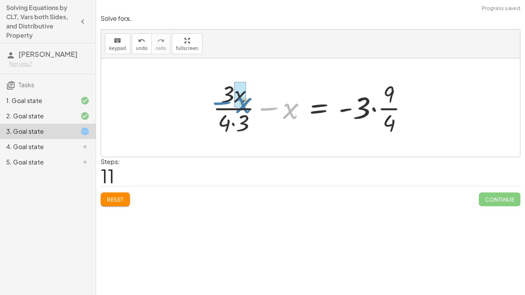
drag, startPoint x: 290, startPoint y: 120, endPoint x: 243, endPoint y: 113, distance: 46.9
click at [243, 113] on div at bounding box center [313, 107] width 209 height 59
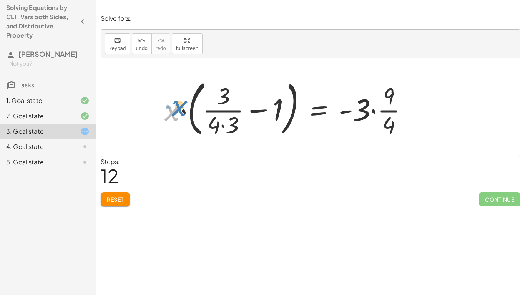
click at [177, 115] on div at bounding box center [289, 108] width 257 height 64
drag, startPoint x: 387, startPoint y: 101, endPoint x: 386, endPoint y: 116, distance: 15.4
click at [386, 116] on div at bounding box center [289, 108] width 257 height 64
drag, startPoint x: 389, startPoint y: 127, endPoint x: 389, endPoint y: 95, distance: 31.9
click at [389, 95] on div at bounding box center [289, 108] width 257 height 64
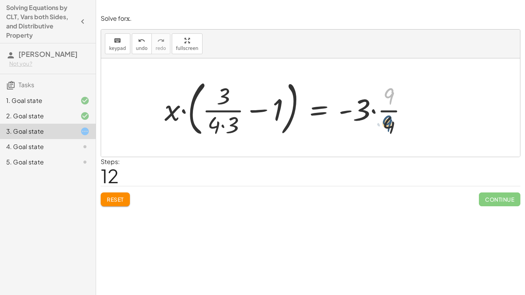
drag, startPoint x: 389, startPoint y: 93, endPoint x: 387, endPoint y: 124, distance: 30.9
click at [387, 124] on div at bounding box center [289, 108] width 257 height 64
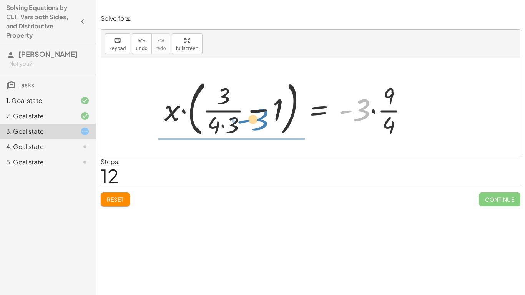
drag, startPoint x: 363, startPoint y: 113, endPoint x: 261, endPoint y: 122, distance: 102.8
click at [261, 122] on div at bounding box center [289, 108] width 257 height 64
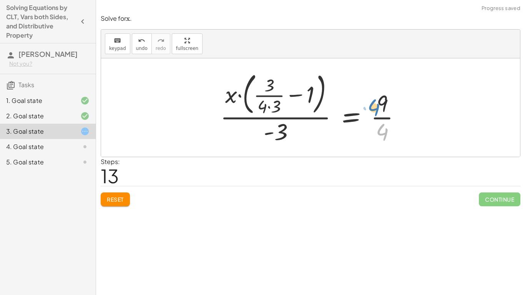
drag, startPoint x: 380, startPoint y: 131, endPoint x: 386, endPoint y: 108, distance: 23.6
click at [386, 108] on div at bounding box center [314, 108] width 195 height 78
click at [382, 105] on div at bounding box center [314, 108] width 195 height 78
drag, startPoint x: 385, startPoint y: 107, endPoint x: 393, endPoint y: 100, distance: 10.6
click at [393, 100] on div at bounding box center [314, 108] width 195 height 78
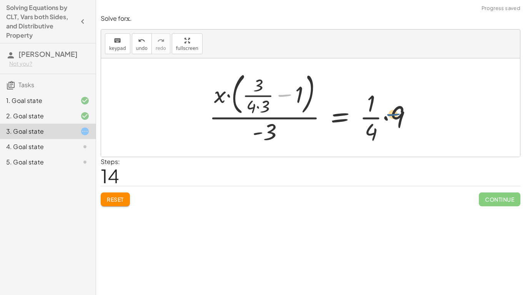
drag, startPoint x: 291, startPoint y: 92, endPoint x: 410, endPoint y: 114, distance: 121.4
click at [410, 114] on div at bounding box center [313, 108] width 217 height 78
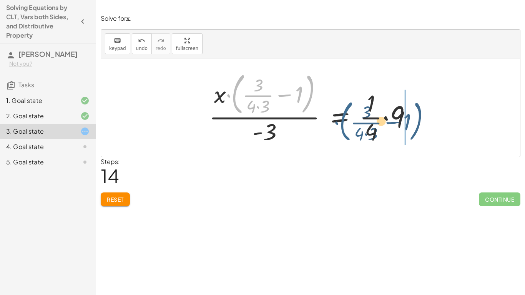
drag, startPoint x: 232, startPoint y: 100, endPoint x: 350, endPoint y: 129, distance: 121.2
click at [350, 129] on div at bounding box center [313, 108] width 217 height 78
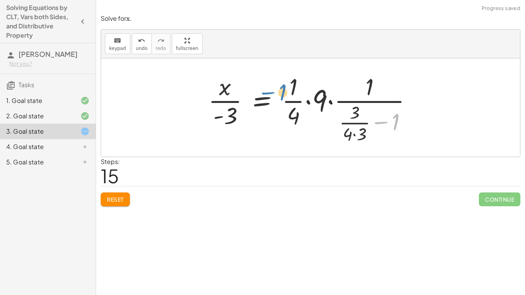
drag, startPoint x: 396, startPoint y: 121, endPoint x: 278, endPoint y: 90, distance: 121.6
click at [278, 90] on div at bounding box center [314, 108] width 218 height 74
drag, startPoint x: 389, startPoint y: 122, endPoint x: 398, endPoint y: 124, distance: 9.4
click at [398, 124] on div at bounding box center [314, 108] width 218 height 74
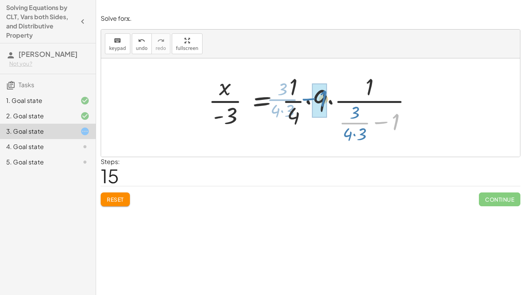
drag, startPoint x: 398, startPoint y: 118, endPoint x: 325, endPoint y: 95, distance: 76.8
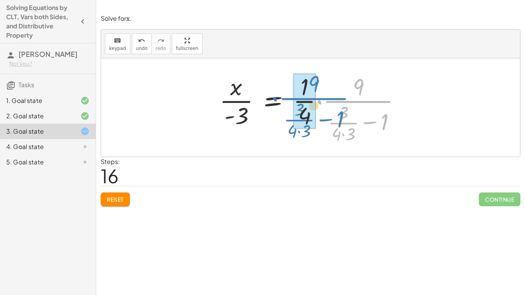
drag, startPoint x: 358, startPoint y: 100, endPoint x: 315, endPoint y: 97, distance: 43.2
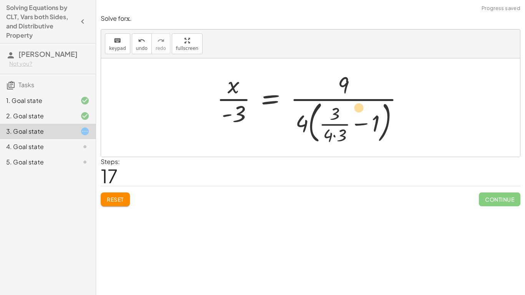
drag, startPoint x: 377, startPoint y: 100, endPoint x: 396, endPoint y: 100, distance: 18.9
click at [396, 100] on div at bounding box center [313, 108] width 201 height 78
click at [113, 197] on span "Reset" at bounding box center [115, 199] width 17 height 7
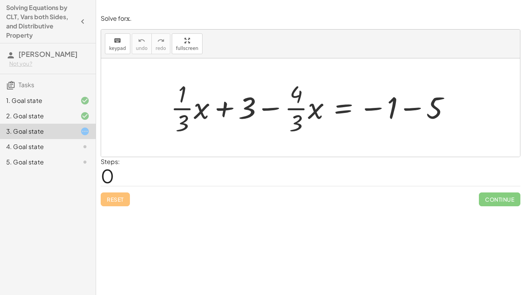
click at [40, 143] on div "4. Goal state" at bounding box center [37, 146] width 62 height 9
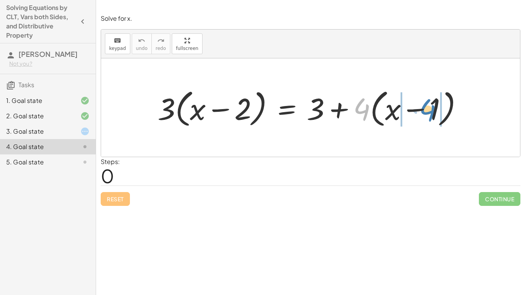
drag, startPoint x: 354, startPoint y: 113, endPoint x: 421, endPoint y: 114, distance: 66.5
click at [421, 114] on div at bounding box center [313, 108] width 319 height 44
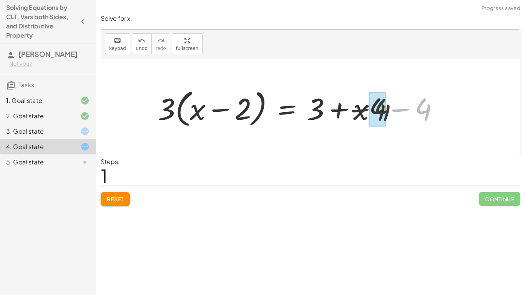
drag, startPoint x: 429, startPoint y: 112, endPoint x: 381, endPoint y: 112, distance: 48.1
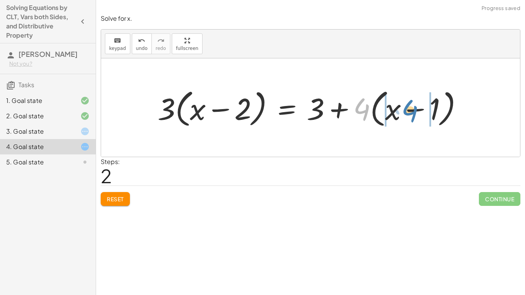
drag, startPoint x: 360, startPoint y: 111, endPoint x: 409, endPoint y: 113, distance: 48.5
click at [409, 113] on div at bounding box center [313, 108] width 319 height 44
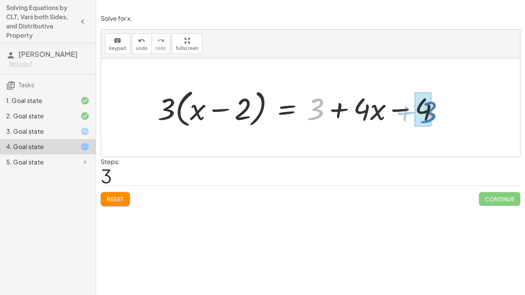
drag, startPoint x: 318, startPoint y: 105, endPoint x: 433, endPoint y: 107, distance: 115.4
click at [433, 107] on div at bounding box center [301, 108] width 295 height 44
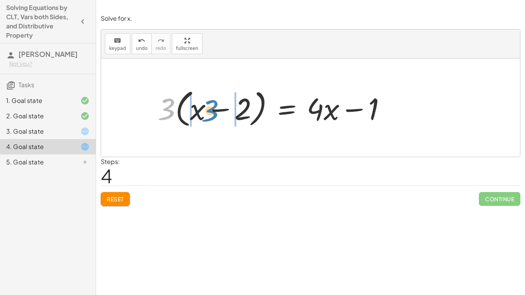
drag, startPoint x: 168, startPoint y: 103, endPoint x: 215, endPoint y: 104, distance: 46.6
click at [215, 104] on div at bounding box center [275, 108] width 243 height 44
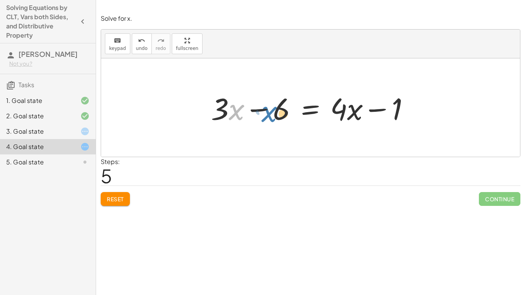
drag, startPoint x: 231, startPoint y: 113, endPoint x: 195, endPoint y: 110, distance: 36.3
click at [195, 110] on div "· 3 · ( + x − 2 ) = + 3 + · 4 · ( + x − 1 ) · 3 · ( + x − 2 ) = + 3 + · x · 4 −…" at bounding box center [310, 107] width 419 height 98
drag, startPoint x: 237, startPoint y: 113, endPoint x: 210, endPoint y: 110, distance: 27.1
click at [210, 110] on div at bounding box center [313, 108] width 212 height 40
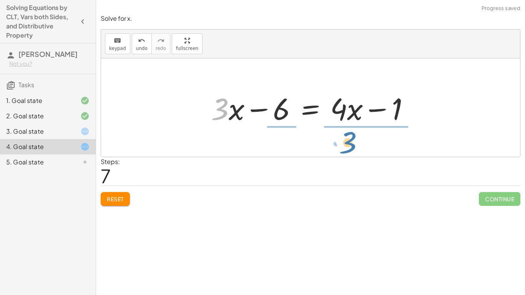
drag, startPoint x: 220, startPoint y: 105, endPoint x: 354, endPoint y: 133, distance: 137.1
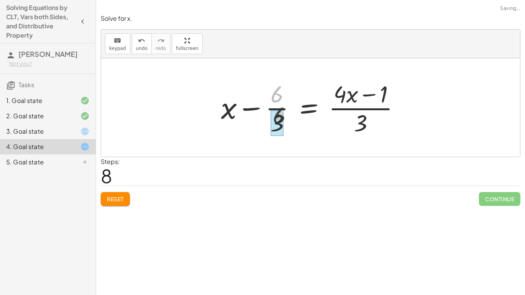
drag, startPoint x: 270, startPoint y: 100, endPoint x: 273, endPoint y: 134, distance: 34.7
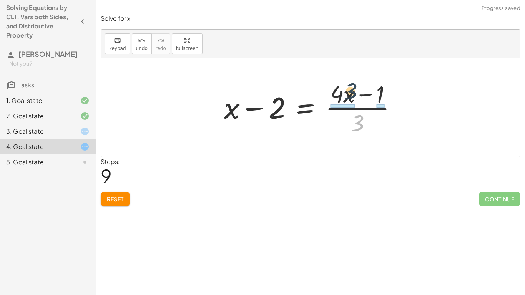
drag, startPoint x: 358, startPoint y: 124, endPoint x: 351, endPoint y: 92, distance: 32.7
click at [351, 92] on div at bounding box center [313, 107] width 187 height 59
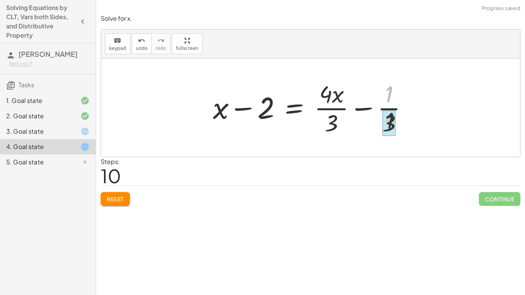
drag, startPoint x: 387, startPoint y: 97, endPoint x: 388, endPoint y: 127, distance: 29.2
drag, startPoint x: 390, startPoint y: 125, endPoint x: 392, endPoint y: 153, distance: 28.2
